Goal: Task Accomplishment & Management: Manage account settings

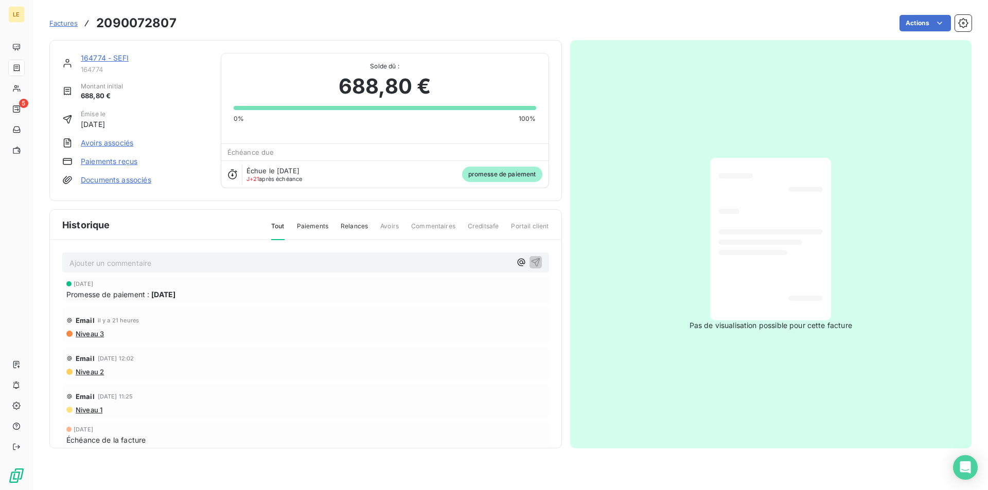
click at [70, 25] on span "Factures" at bounding box center [63, 23] width 28 height 8
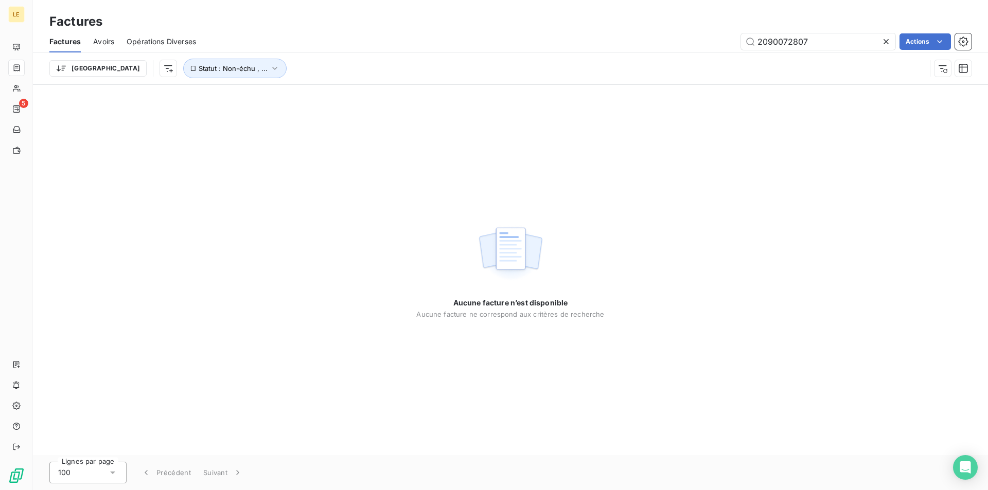
drag, startPoint x: 795, startPoint y: 41, endPoint x: 698, endPoint y: 41, distance: 97.3
click at [698, 41] on div "2090072807 Actions" at bounding box center [589, 41] width 763 height 16
type input "2090071655"
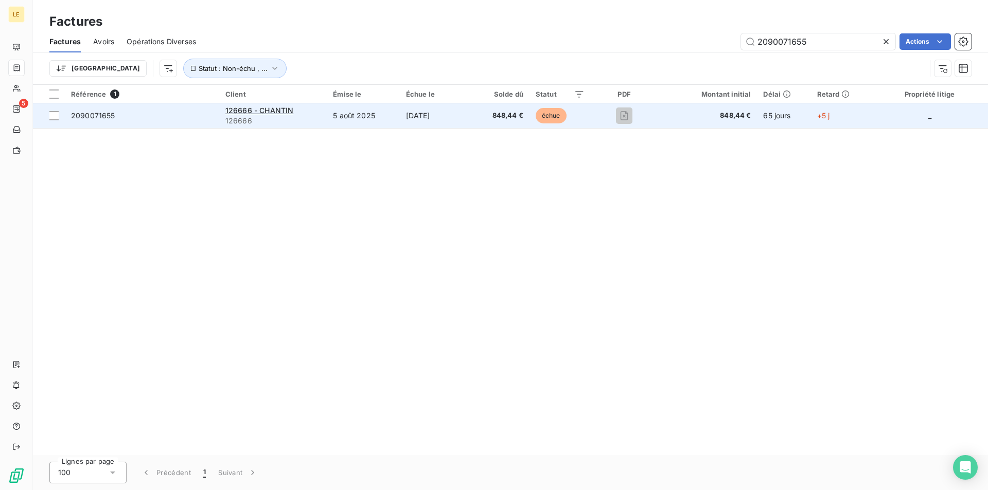
click at [191, 118] on span "2090071655" at bounding box center [142, 116] width 142 height 10
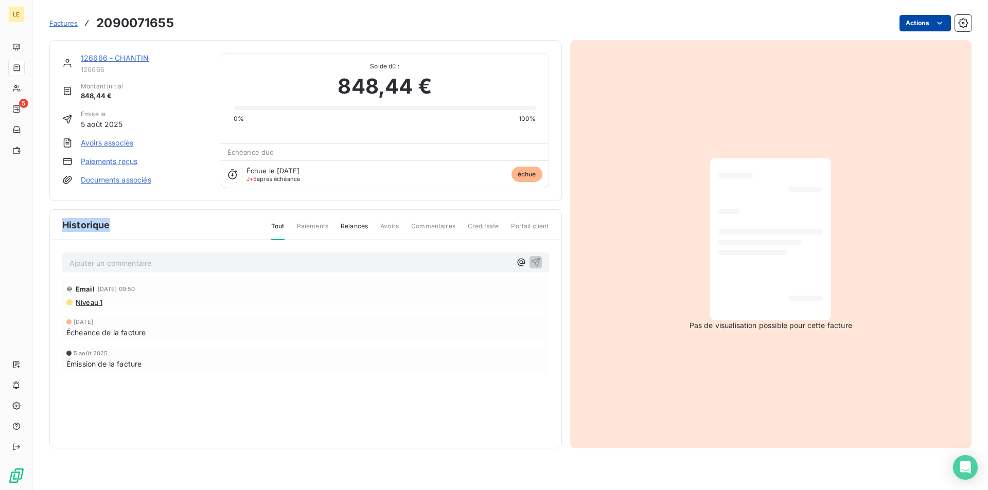
click at [908, 18] on html "LE 5 Factures 2090071655 Actions 126666 - CHANTIN 126666 Montant initial 848,44…" at bounding box center [494, 245] width 988 height 490
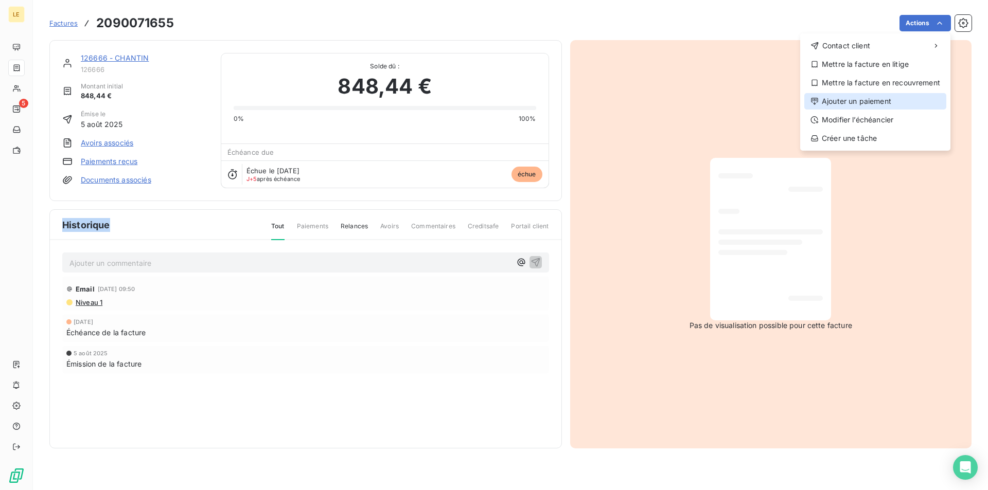
click at [880, 102] on div "Ajouter un paiement" at bounding box center [875, 101] width 142 height 16
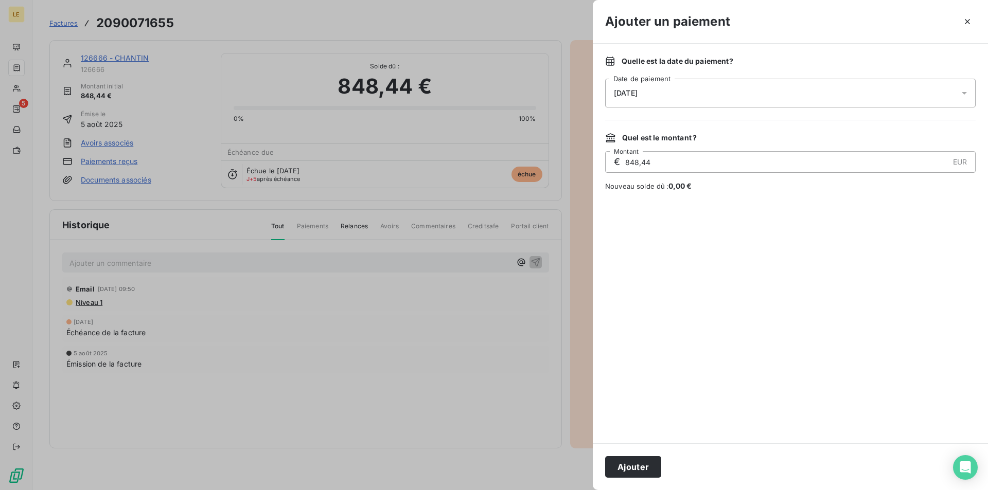
drag, startPoint x: 681, startPoint y: 96, endPoint x: 578, endPoint y: 96, distance: 102.9
click at [578, 490] on div "Ajouter un paiement Quelle est la date du paiement ? [DATE] Date de paiement Qu…" at bounding box center [494, 490] width 988 height 0
click at [705, 95] on div "[DATE]" at bounding box center [790, 93] width 370 height 29
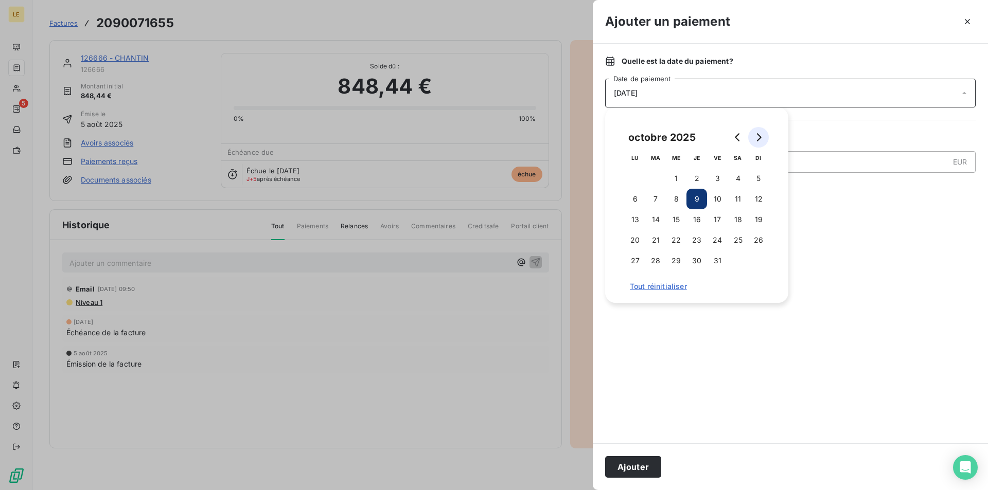
click at [755, 135] on icon "Go to next month" at bounding box center [758, 137] width 8 height 8
click at [736, 214] on button "15" at bounding box center [738, 219] width 21 height 21
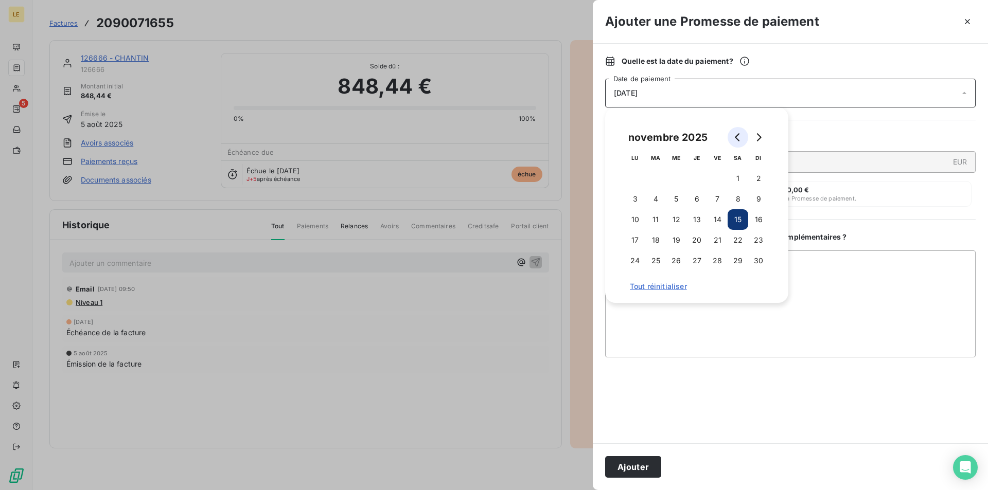
click at [745, 142] on button "Go to previous month" at bounding box center [738, 137] width 21 height 21
click at [716, 199] on button "10" at bounding box center [717, 199] width 21 height 21
click at [682, 221] on button "15" at bounding box center [676, 219] width 21 height 21
click at [637, 465] on button "Ajouter" at bounding box center [633, 467] width 56 height 22
